Goal: Check status: Check status

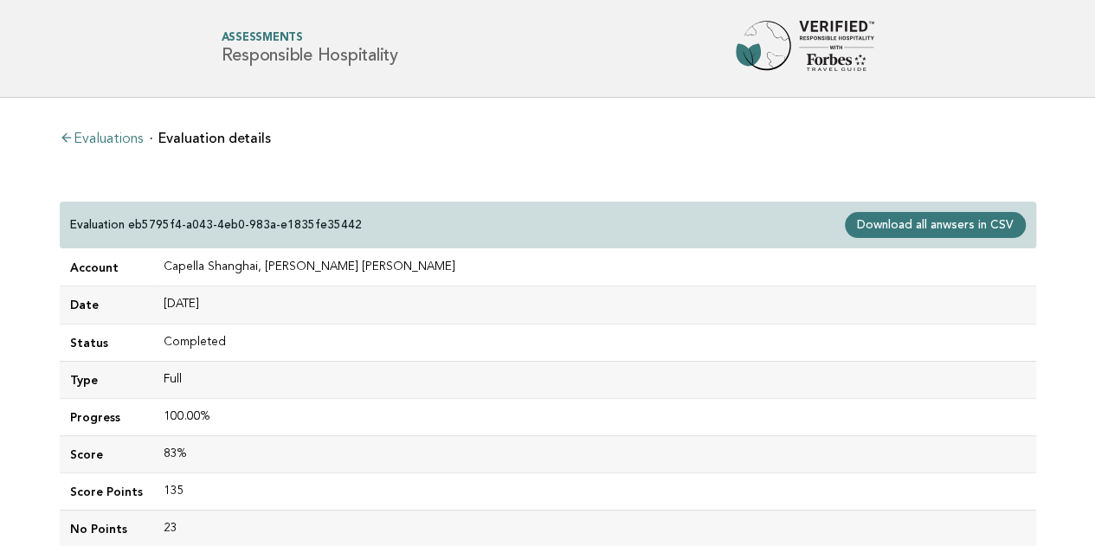
click at [110, 120] on div "Evaluations Evaluation details Evaluation eb5795f4-a043-4eb0-983a-e1835fe35442 …" at bounding box center [548, 516] width 1004 height 837
click at [109, 138] on link "Evaluations" at bounding box center [101, 139] width 83 height 14
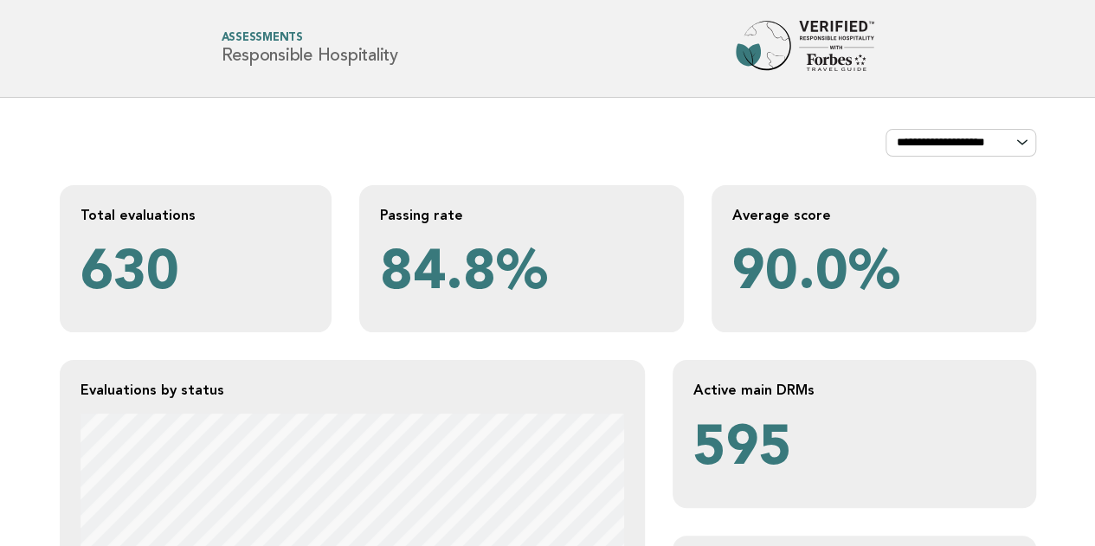
drag, startPoint x: 1107, startPoint y: 2, endPoint x: 1065, endPoint y: 185, distance: 188.1
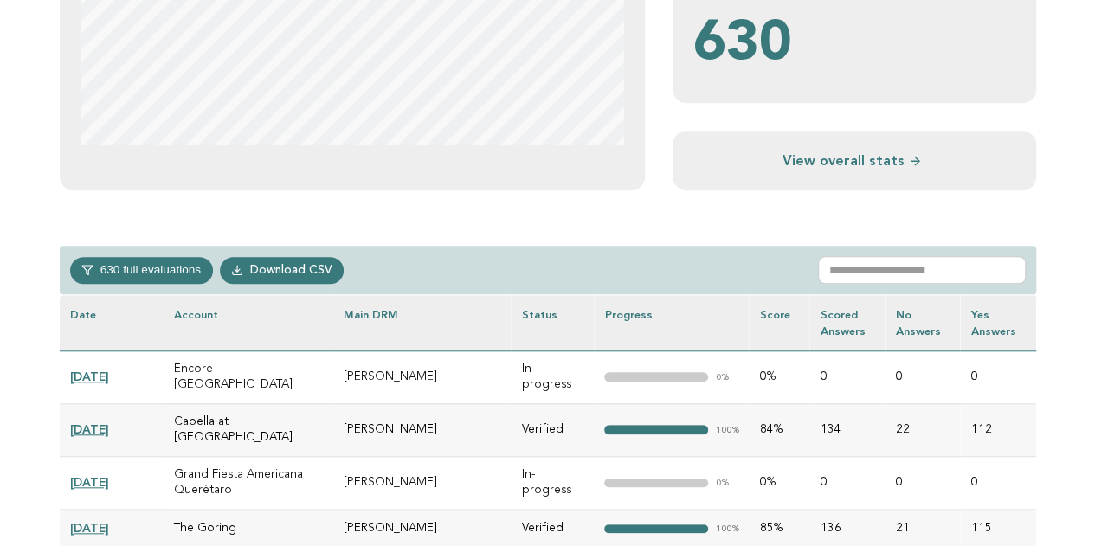
scroll to position [606, 0]
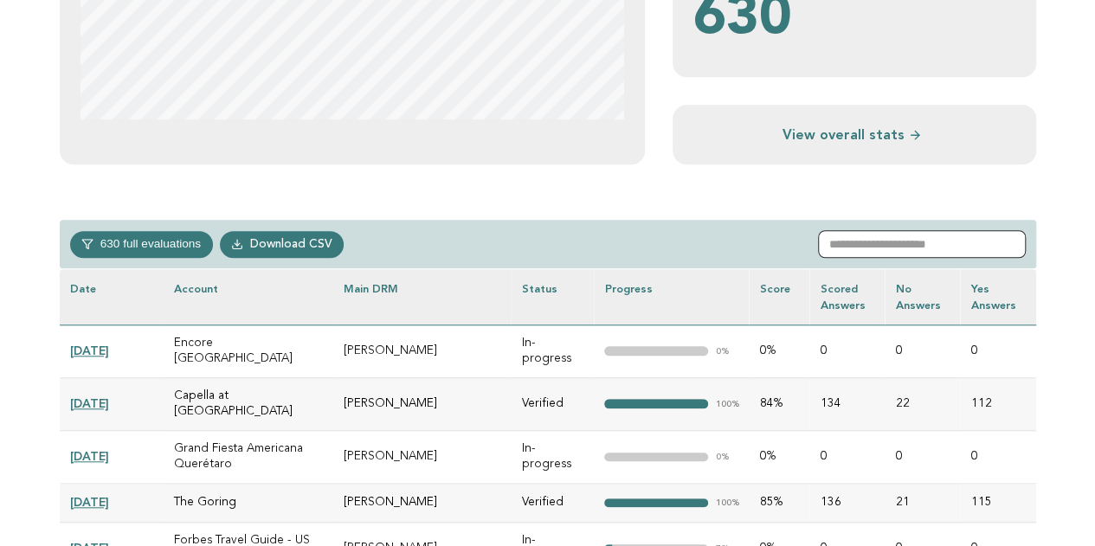
click at [900, 245] on input "text" at bounding box center [922, 244] width 208 height 28
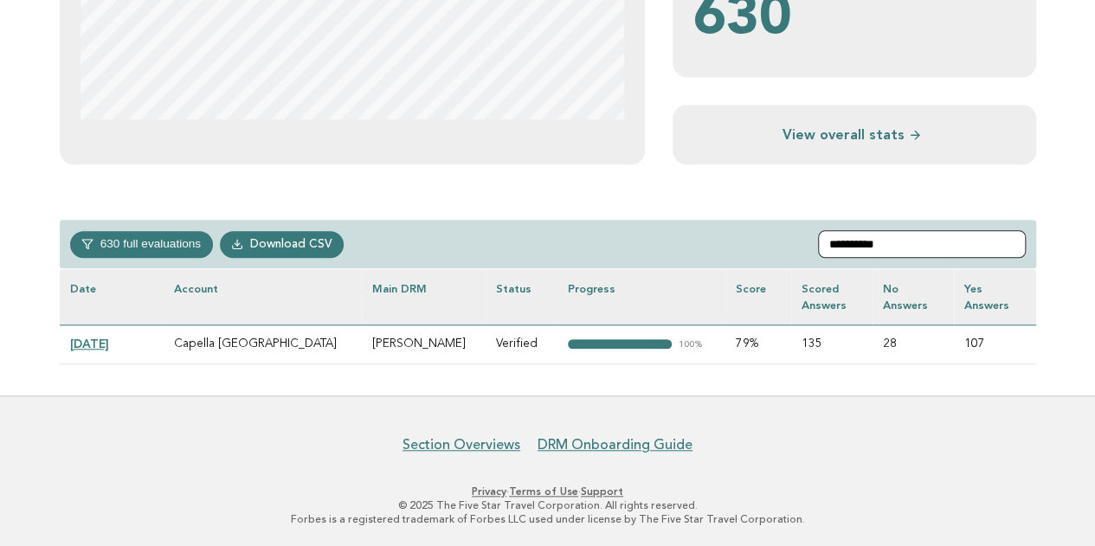
scroll to position [602, 0]
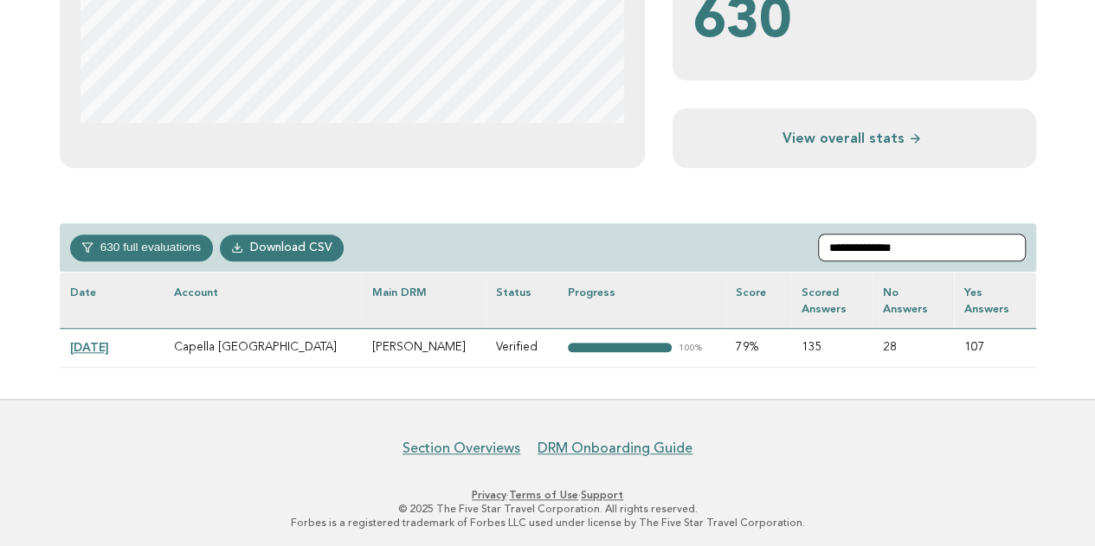
type input "**********"
click at [98, 343] on link "[DATE]" at bounding box center [89, 347] width 39 height 14
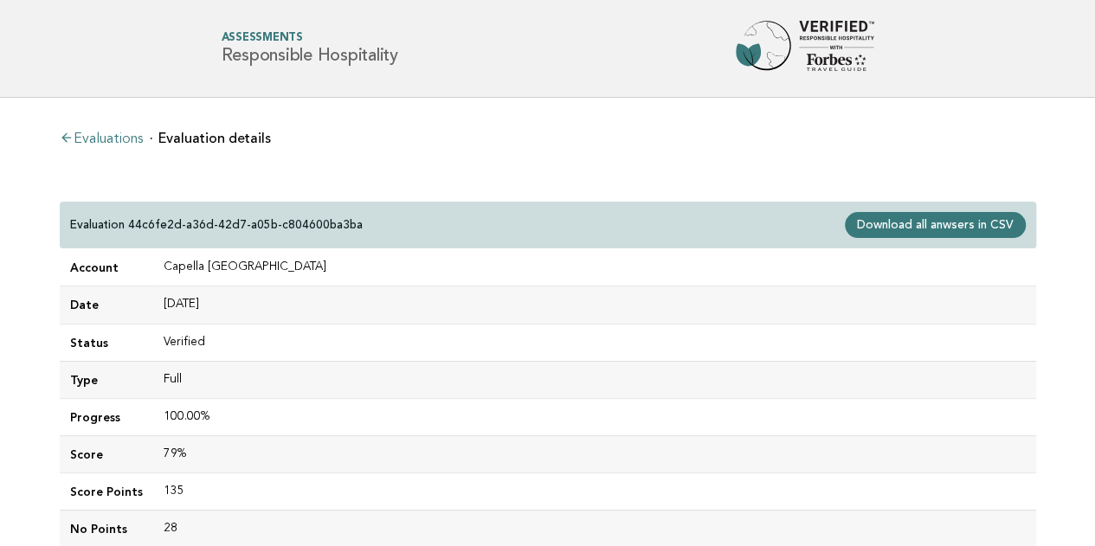
click at [889, 222] on link "Download all anwsers in CSV" at bounding box center [934, 225] width 180 height 26
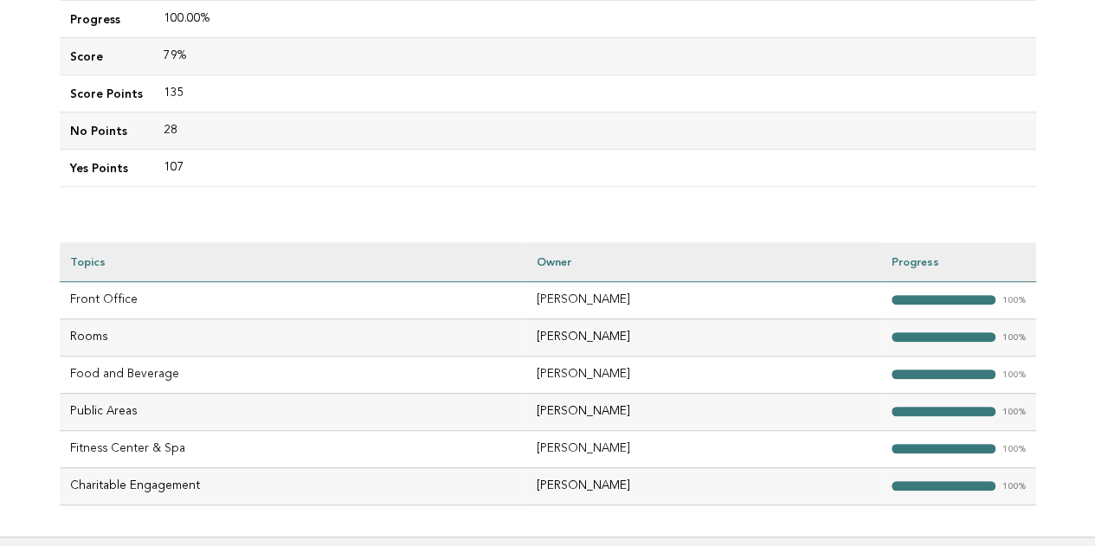
scroll to position [446, 0]
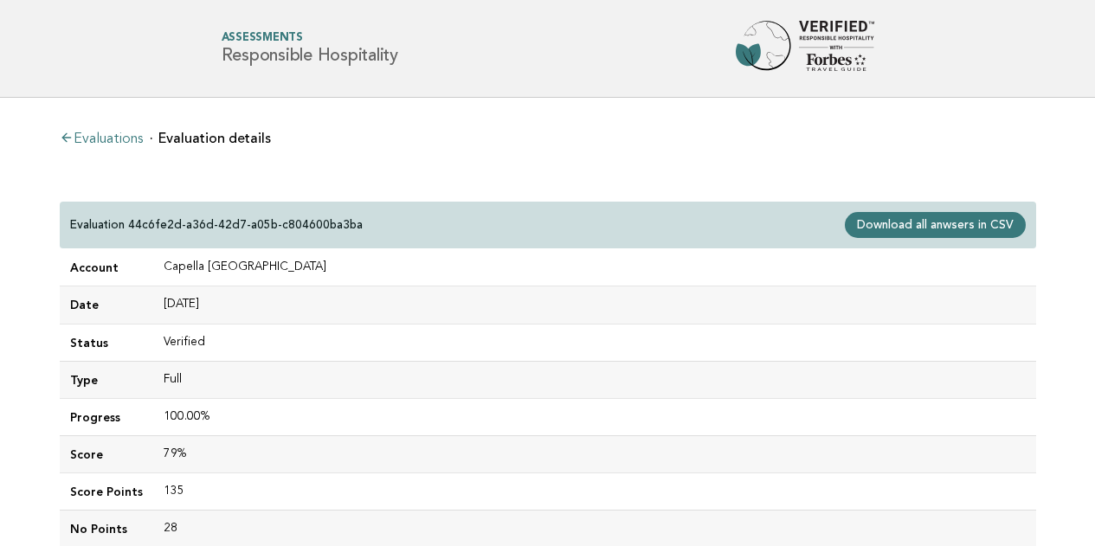
scroll to position [435, 0]
